Goal: Task Accomplishment & Management: Manage account settings

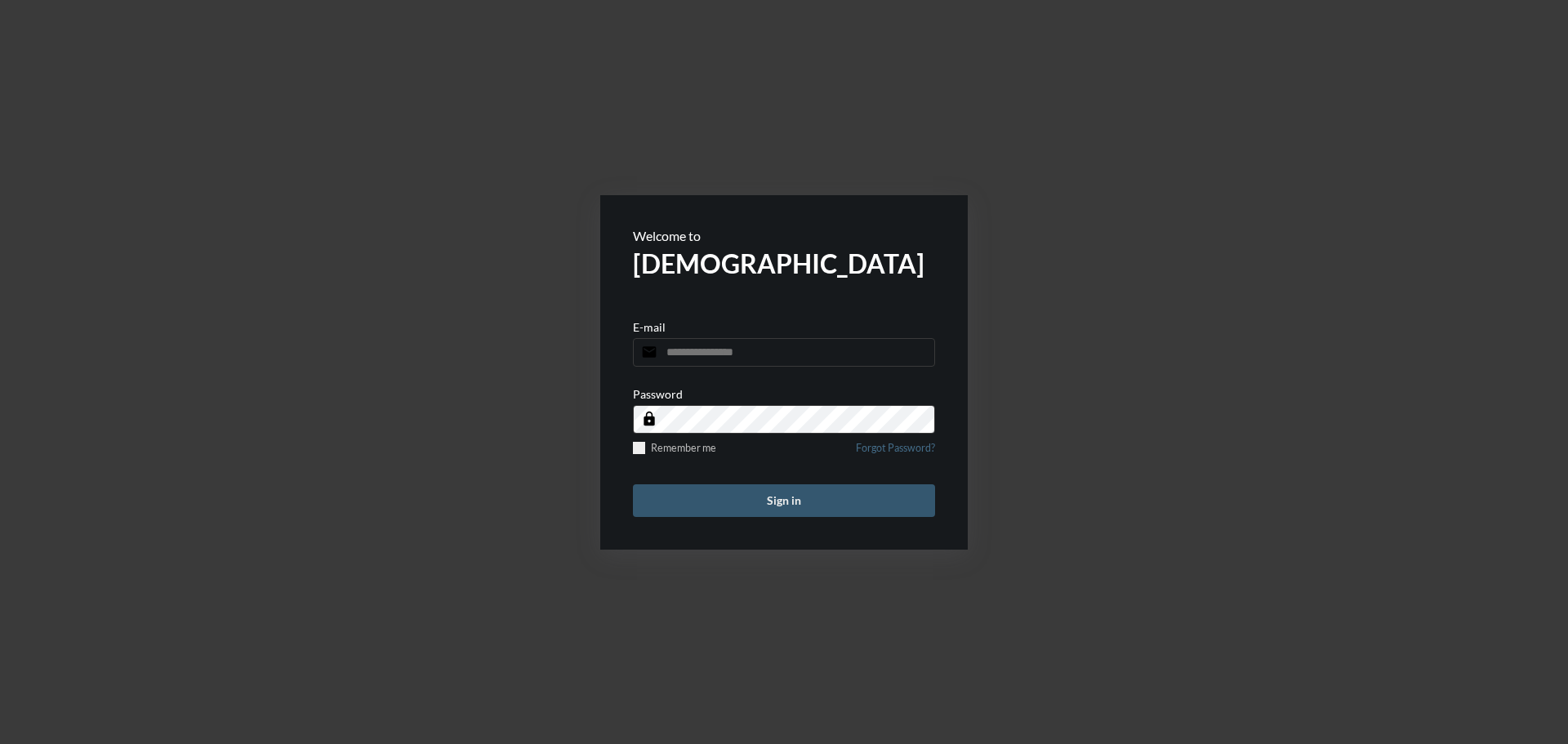
type input "**********"
click at [760, 509] on button "Sign in" at bounding box center [784, 501] width 302 height 33
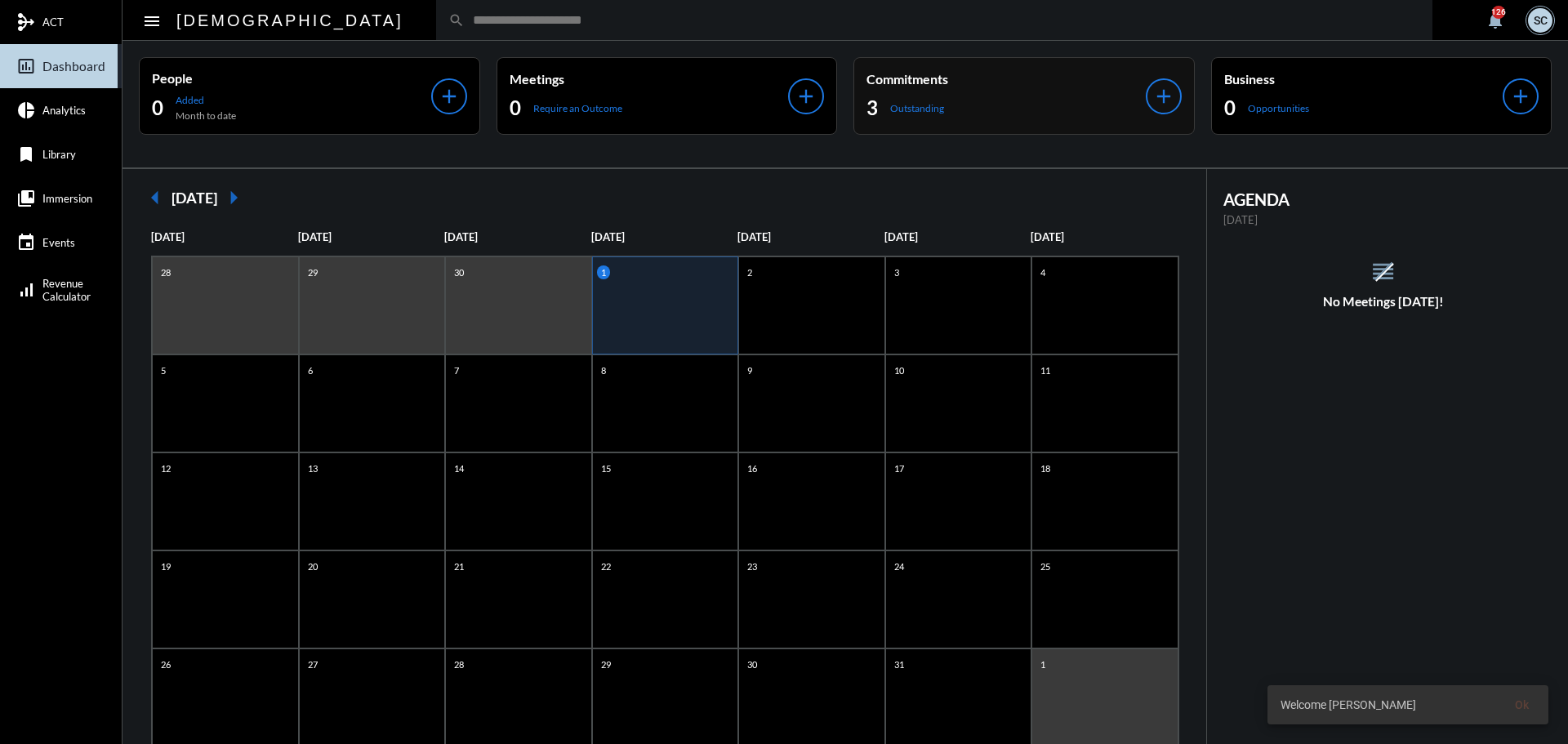
click at [944, 97] on div "3 Outstanding" at bounding box center [1006, 108] width 279 height 26
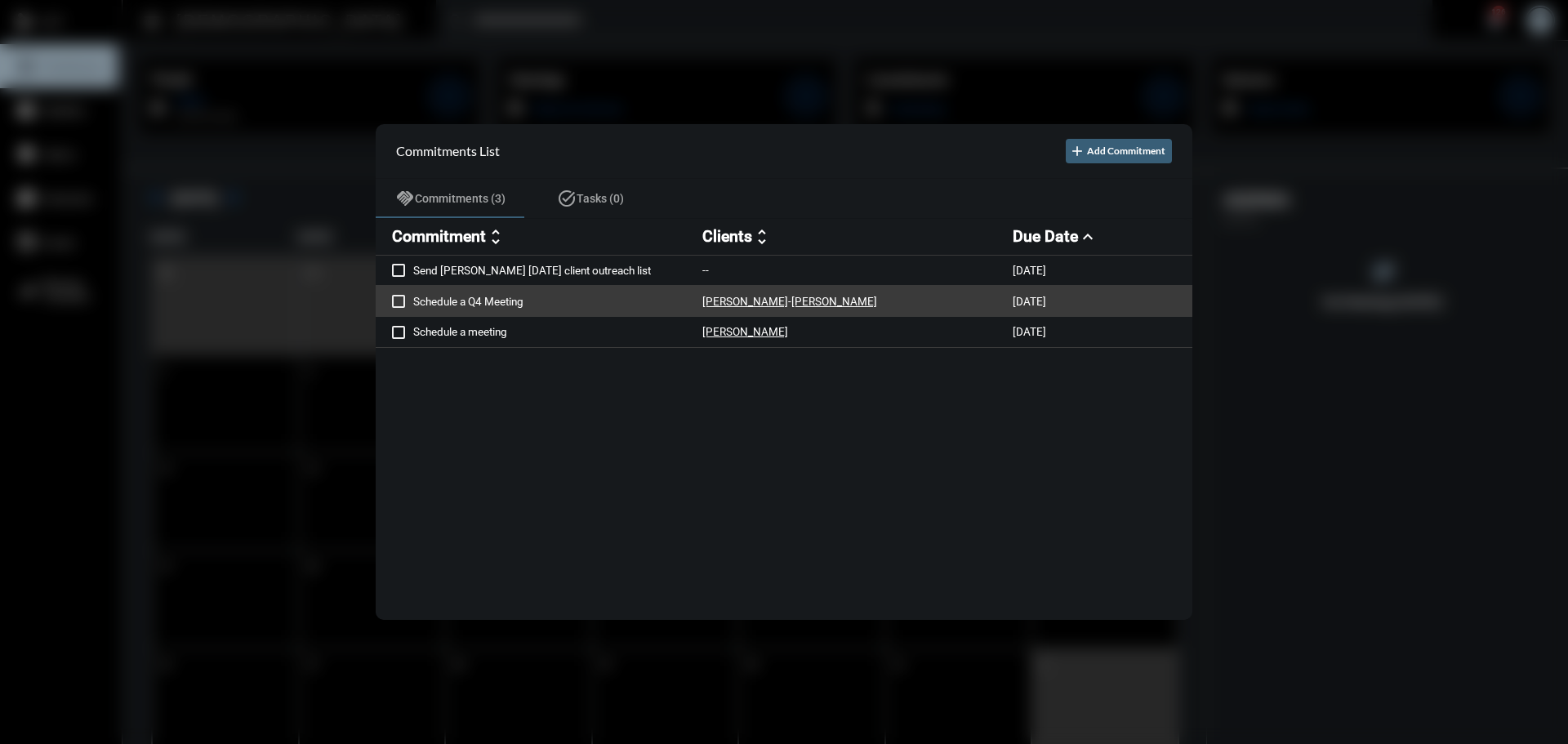
click at [395, 299] on span at bounding box center [398, 301] width 13 height 13
